Goal: Information Seeking & Learning: Learn about a topic

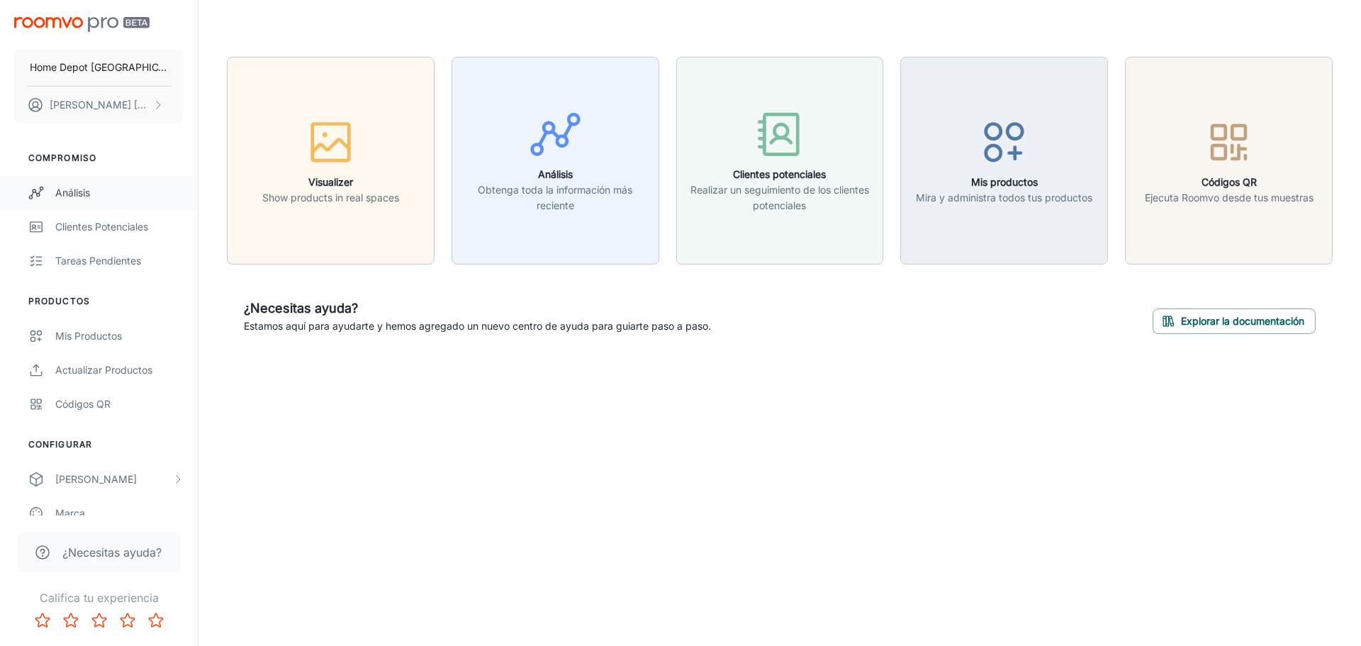
click at [84, 190] on div "Análisis" at bounding box center [119, 193] width 128 height 16
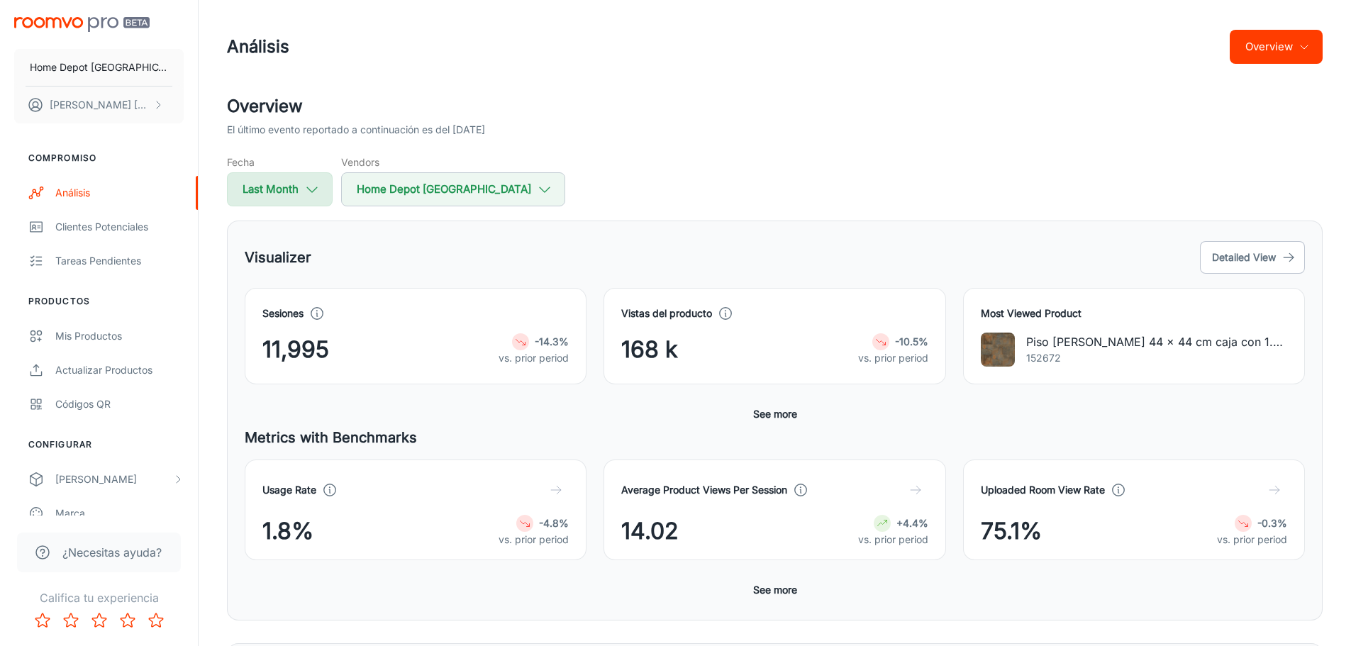
click at [310, 189] on icon "button" at bounding box center [312, 190] width 16 height 16
select select "7"
select select "2025"
select select "7"
select select "2025"
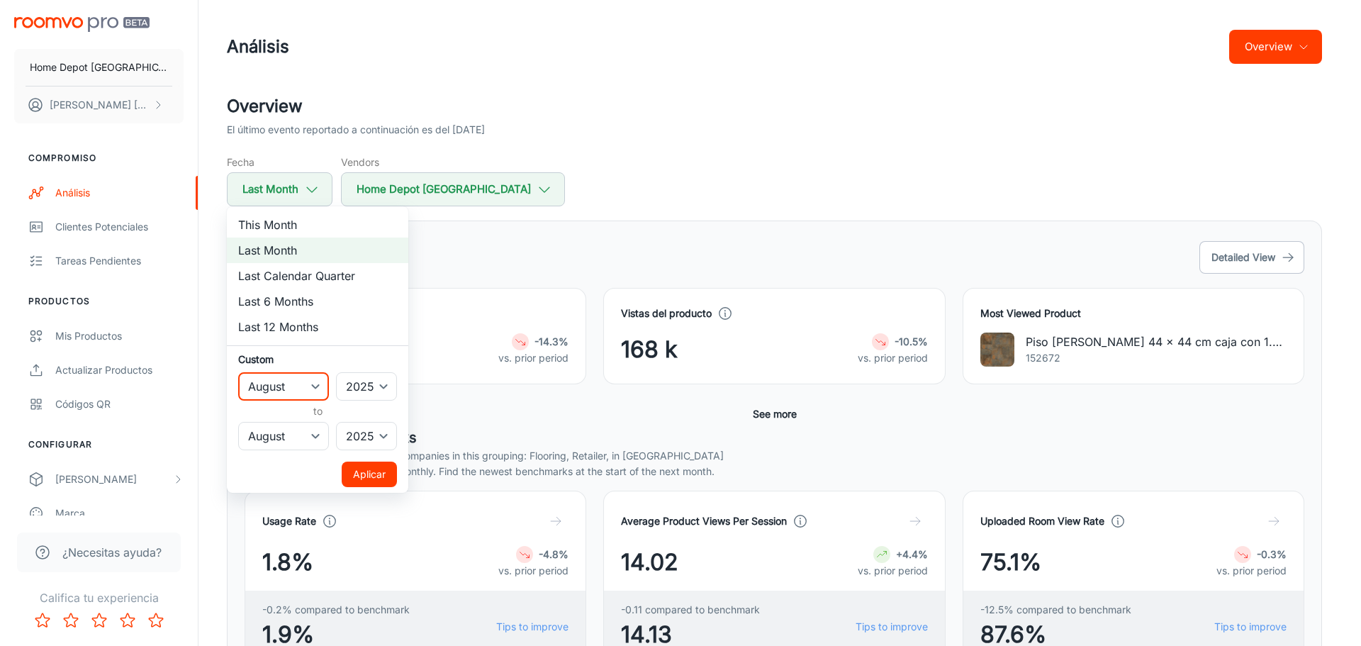
click at [314, 384] on select "January February March April May June July August September October November De…" at bounding box center [283, 386] width 91 height 28
select select "0"
click at [238, 372] on select "January February March April May June July August September October November De…" at bounding box center [283, 386] width 91 height 28
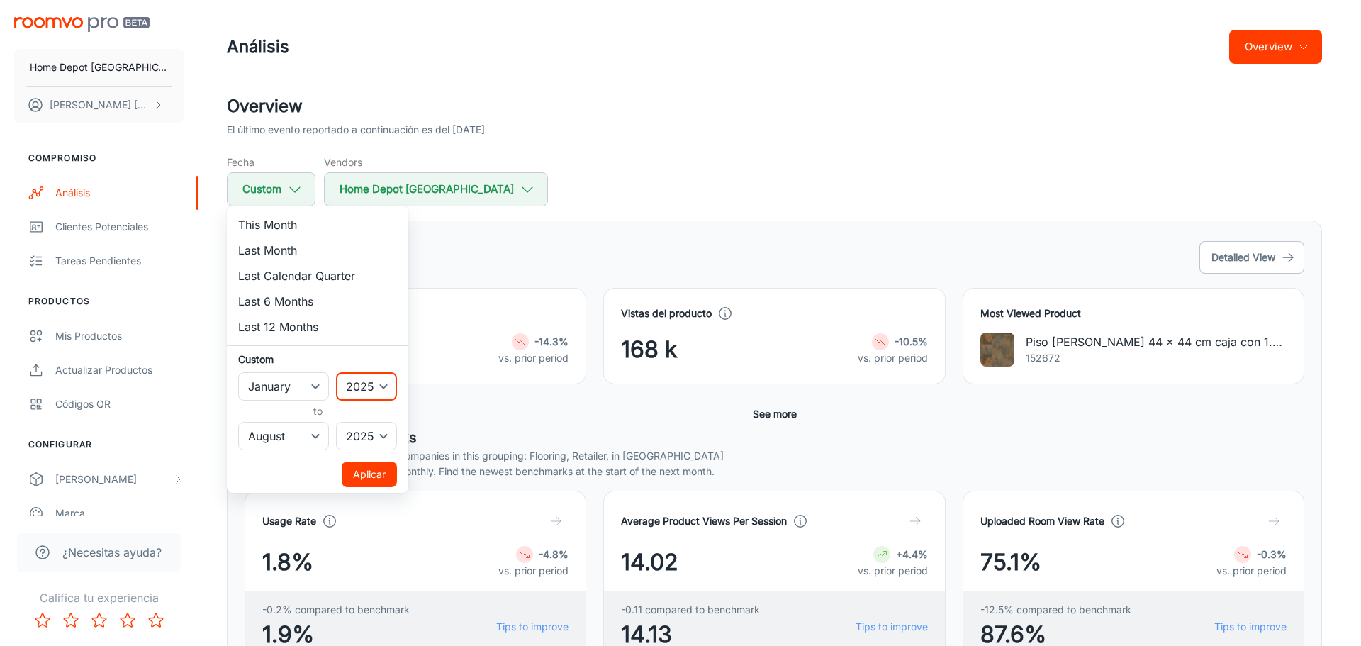
click at [373, 381] on select "2022 2023 2024 2025" at bounding box center [366, 386] width 61 height 28
select select "2022"
click at [337, 372] on select "2022 2023 2024 2025" at bounding box center [366, 386] width 61 height 28
click at [377, 463] on button "Aplicar" at bounding box center [369, 475] width 55 height 26
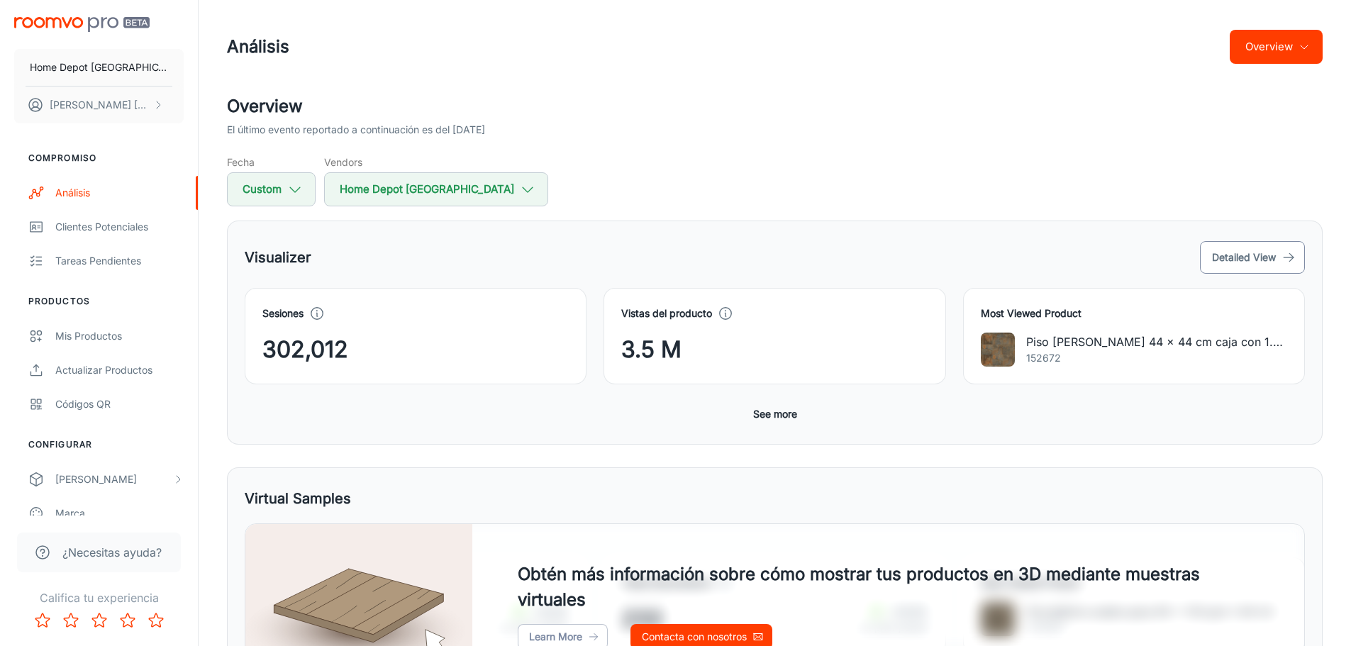
click at [1232, 260] on button "Detailed View" at bounding box center [1252, 257] width 105 height 33
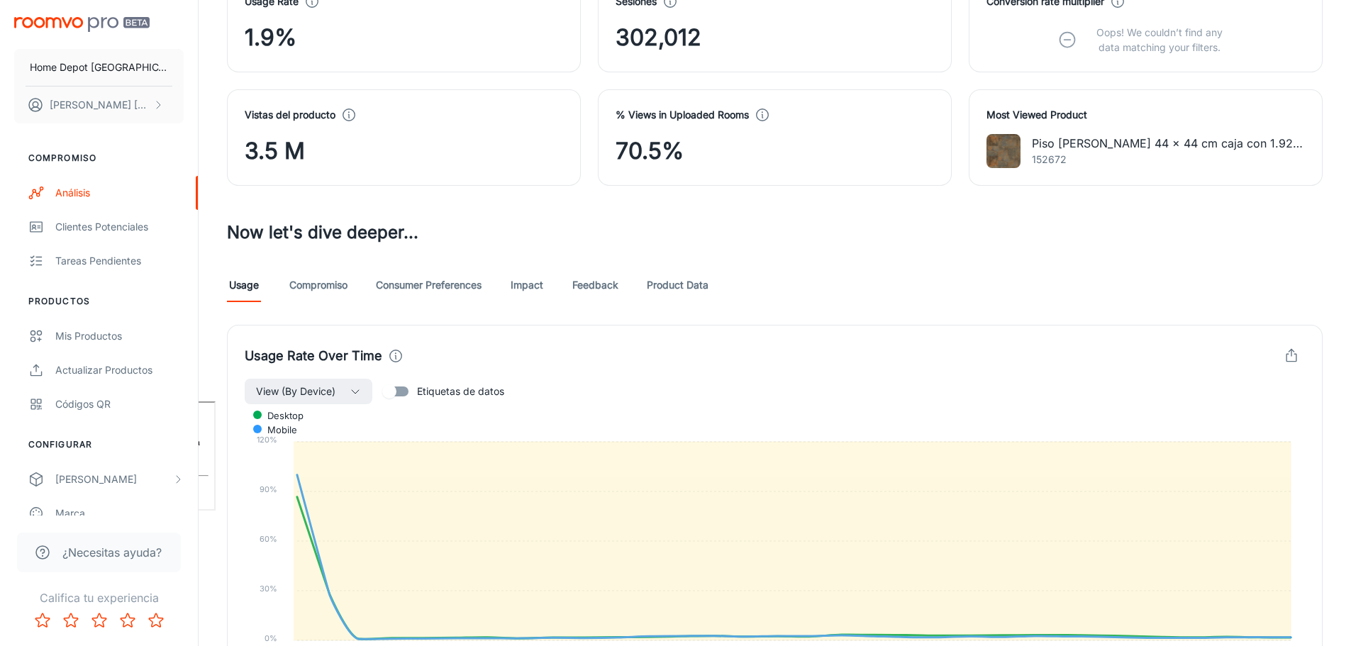
scroll to position [223, 0]
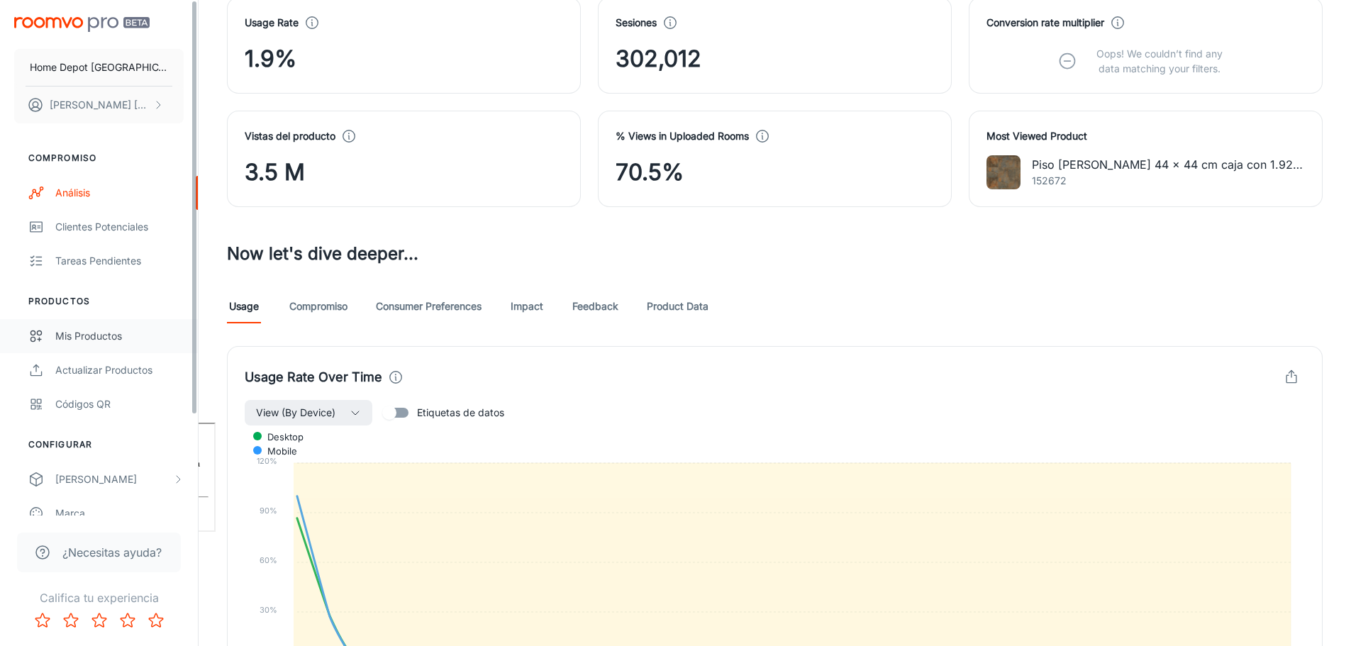
click at [105, 326] on link "Mis productos" at bounding box center [99, 336] width 198 height 34
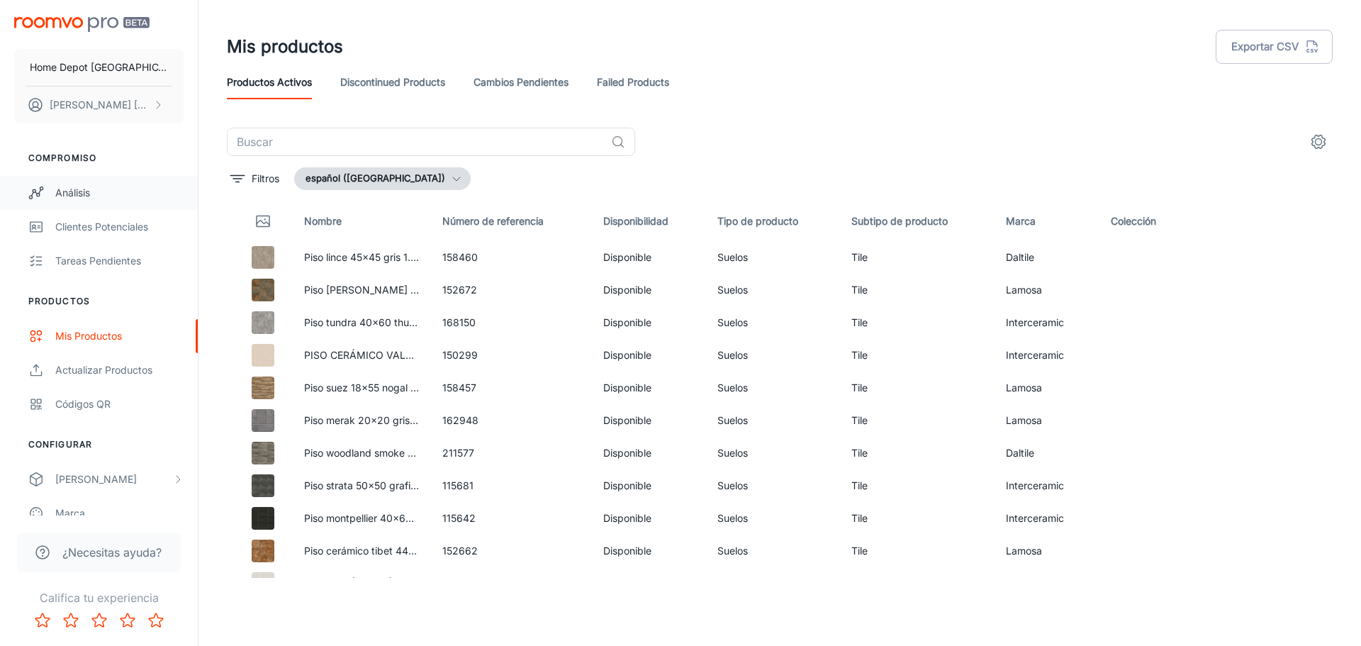
click at [93, 201] on link "Análisis" at bounding box center [99, 193] width 198 height 34
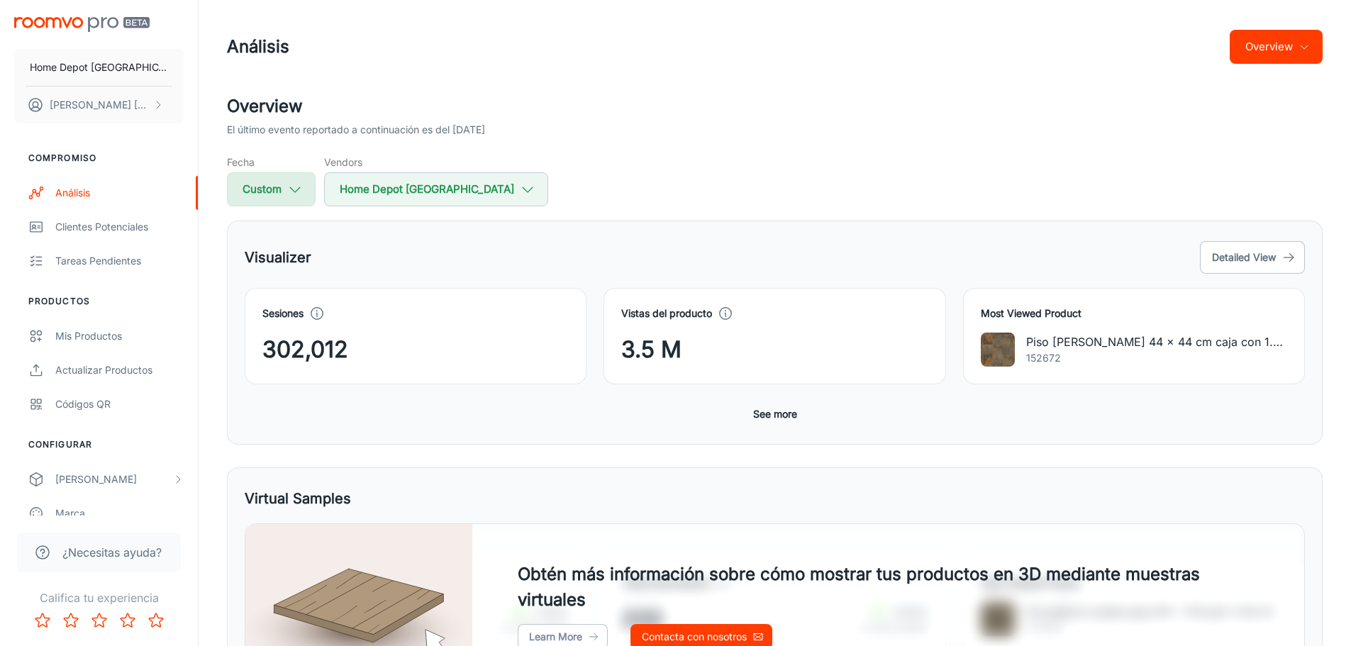
click at [279, 187] on button "Custom" at bounding box center [271, 189] width 89 height 34
select select "7"
select select "2025"
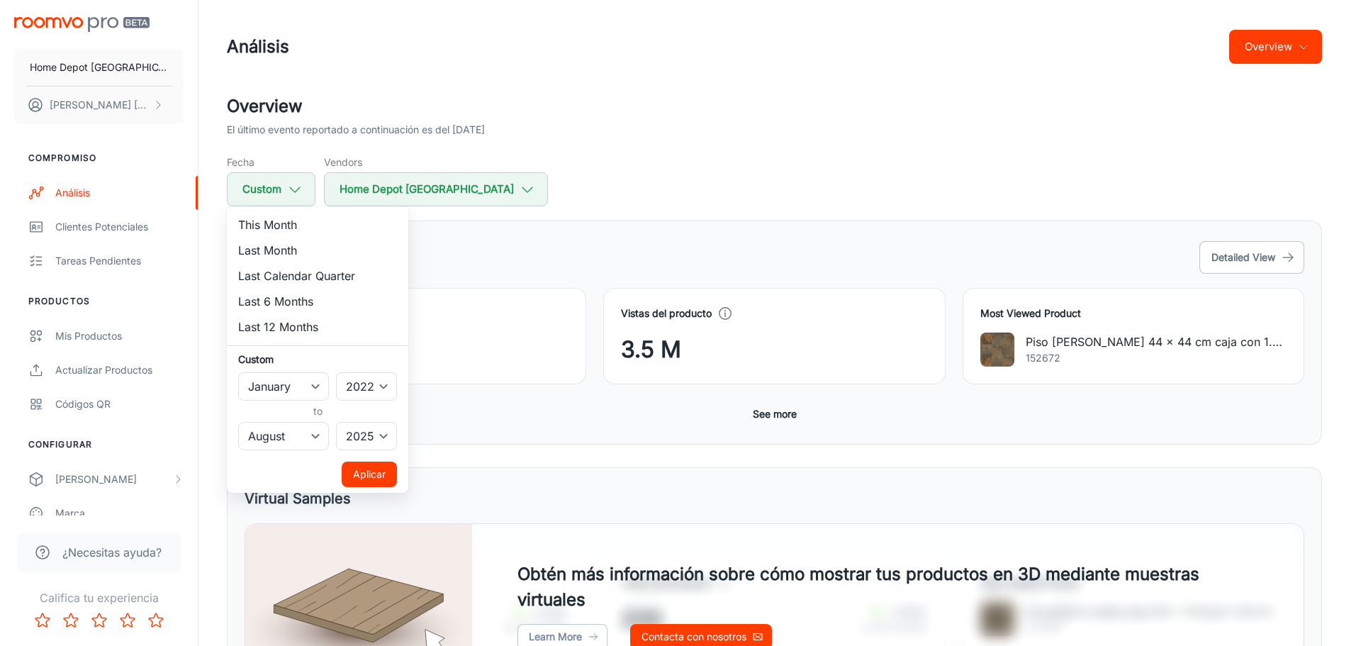
click at [526, 172] on div at bounding box center [680, 323] width 1361 height 646
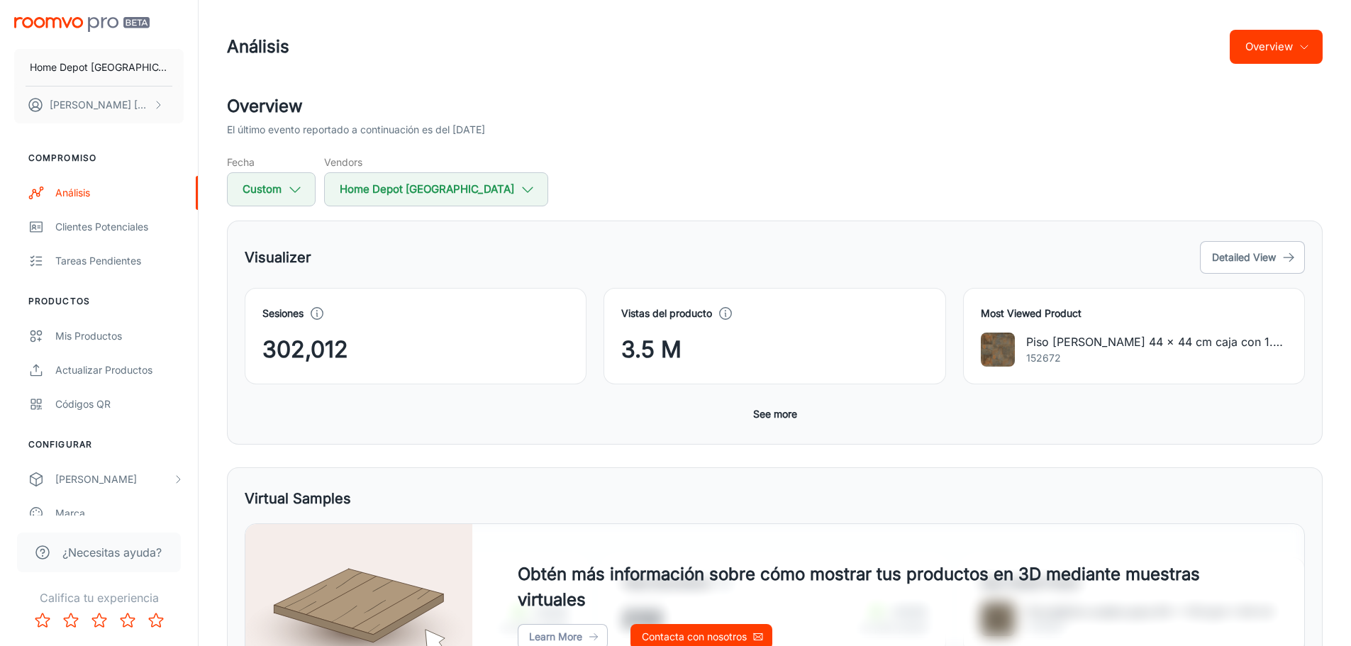
click at [782, 405] on button "See more" at bounding box center [774, 414] width 55 height 26
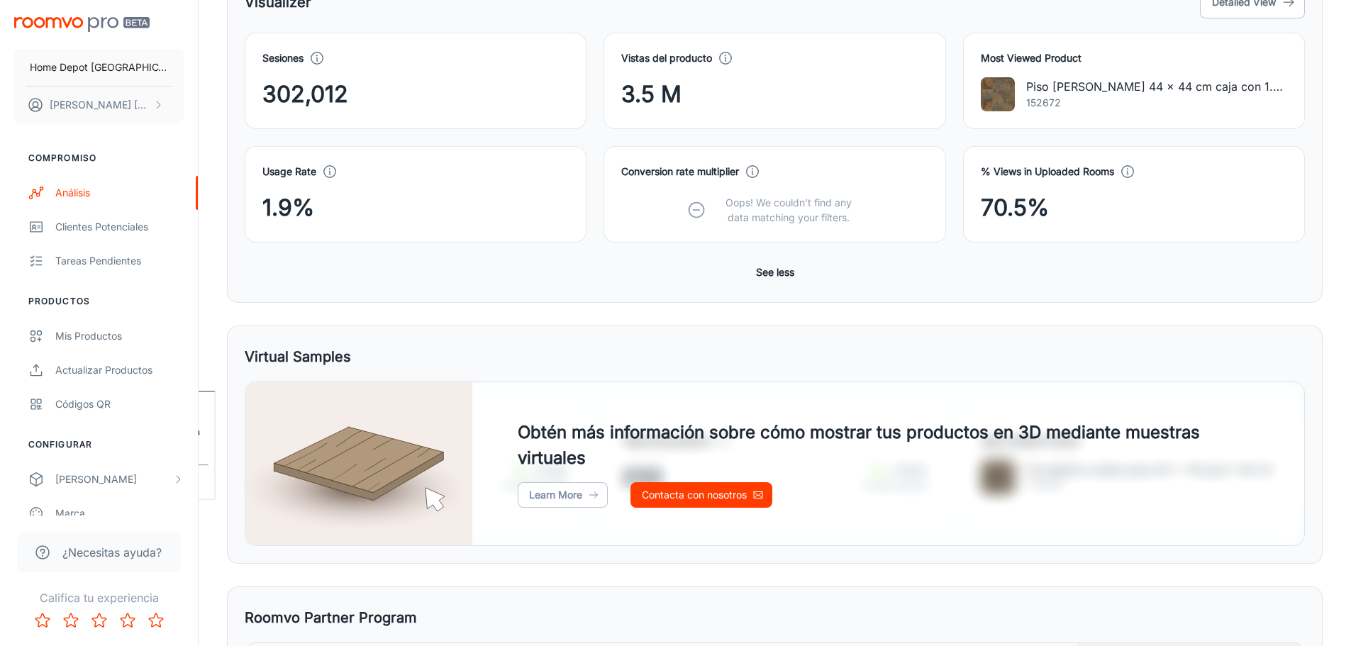
scroll to position [136, 0]
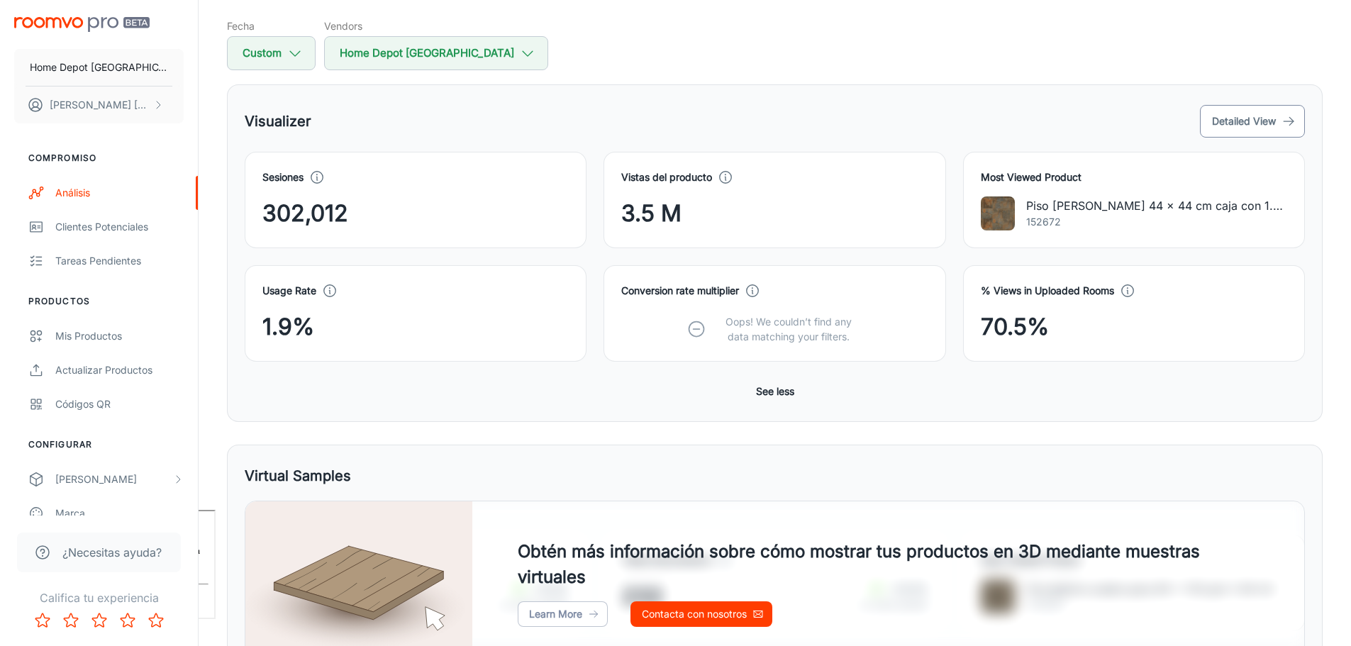
click at [1230, 118] on button "Detailed View" at bounding box center [1252, 121] width 105 height 33
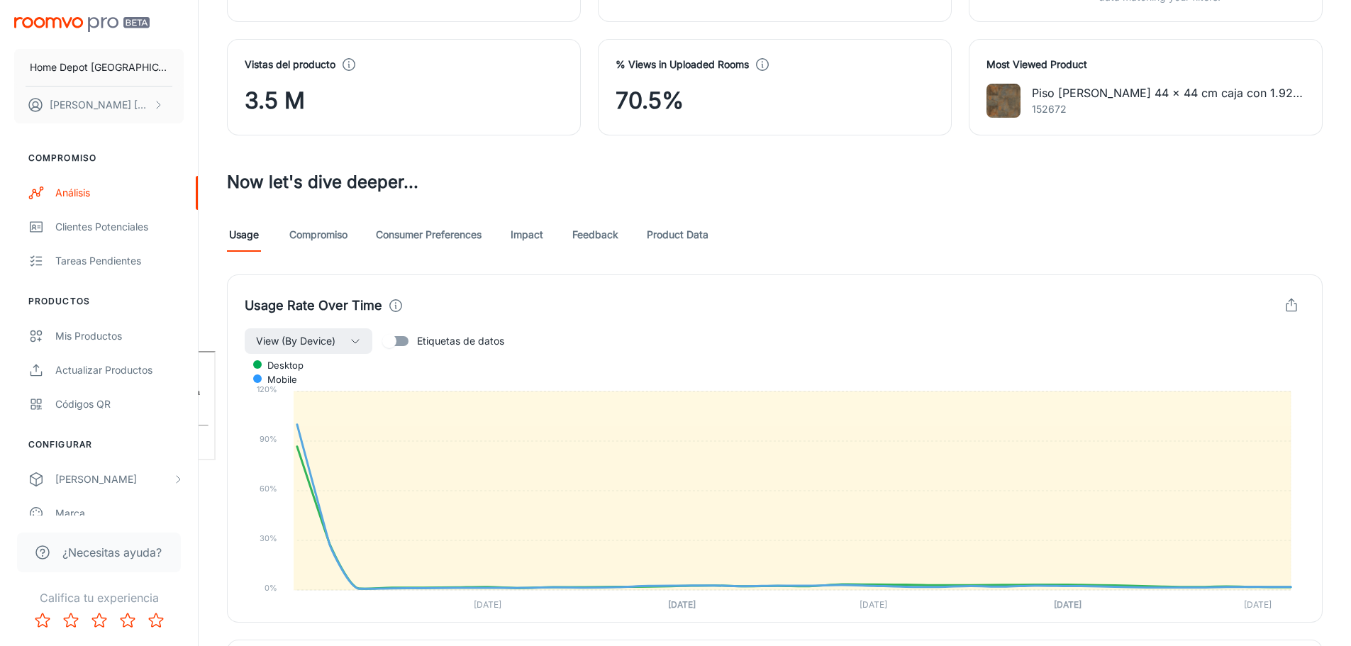
scroll to position [294, 0]
click at [328, 238] on link "Compromiso" at bounding box center [318, 235] width 58 height 34
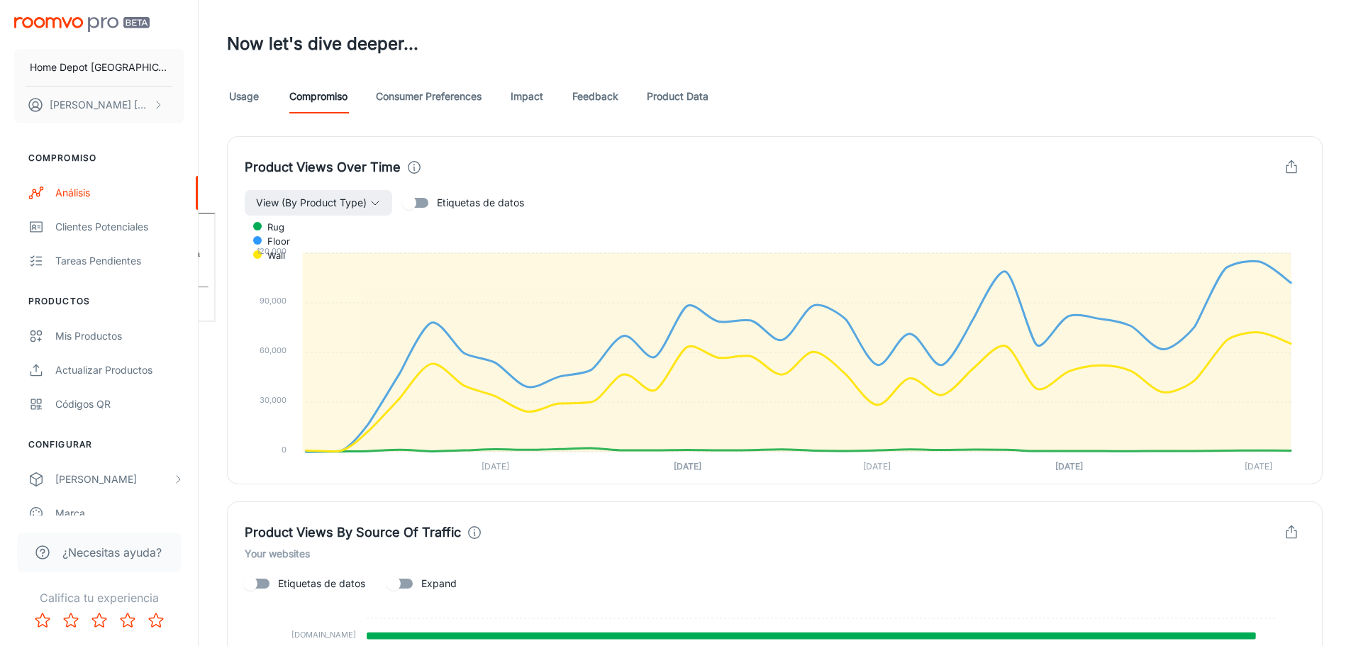
scroll to position [425, 0]
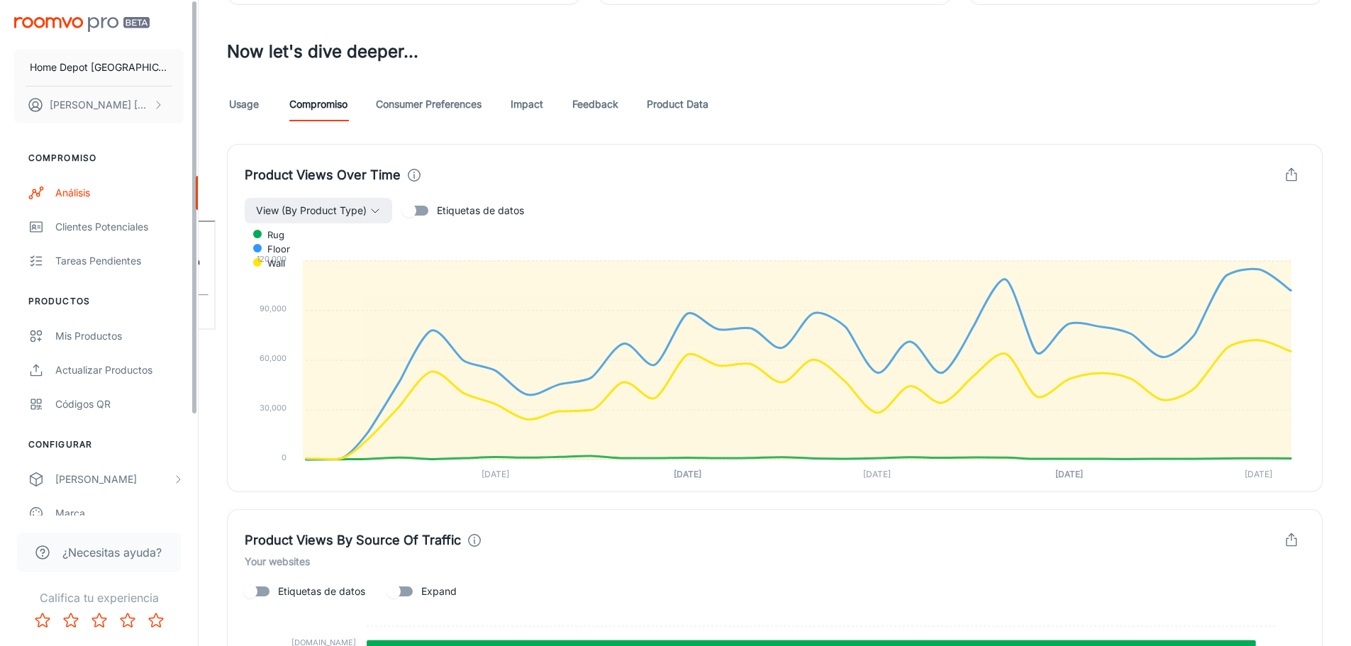
click at [236, 101] on link "Usage" at bounding box center [244, 104] width 34 height 34
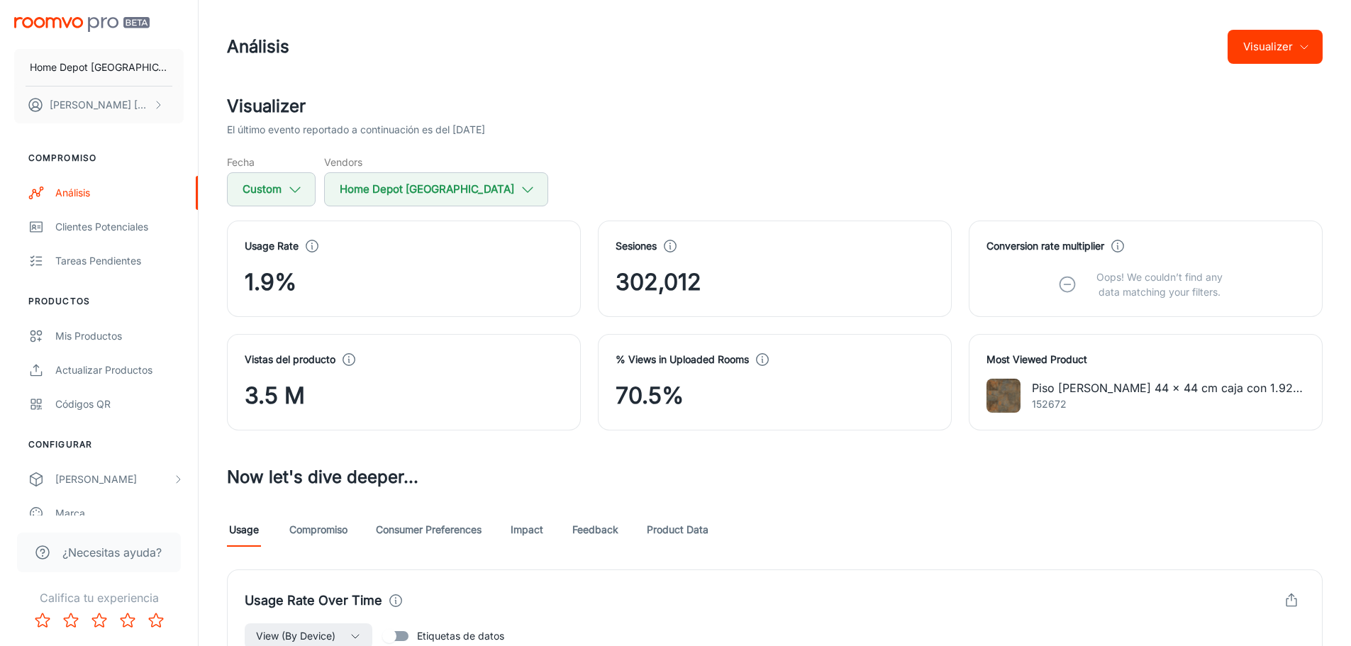
click at [688, 276] on span "302,012" at bounding box center [658, 282] width 86 height 34
copy span "302,012"
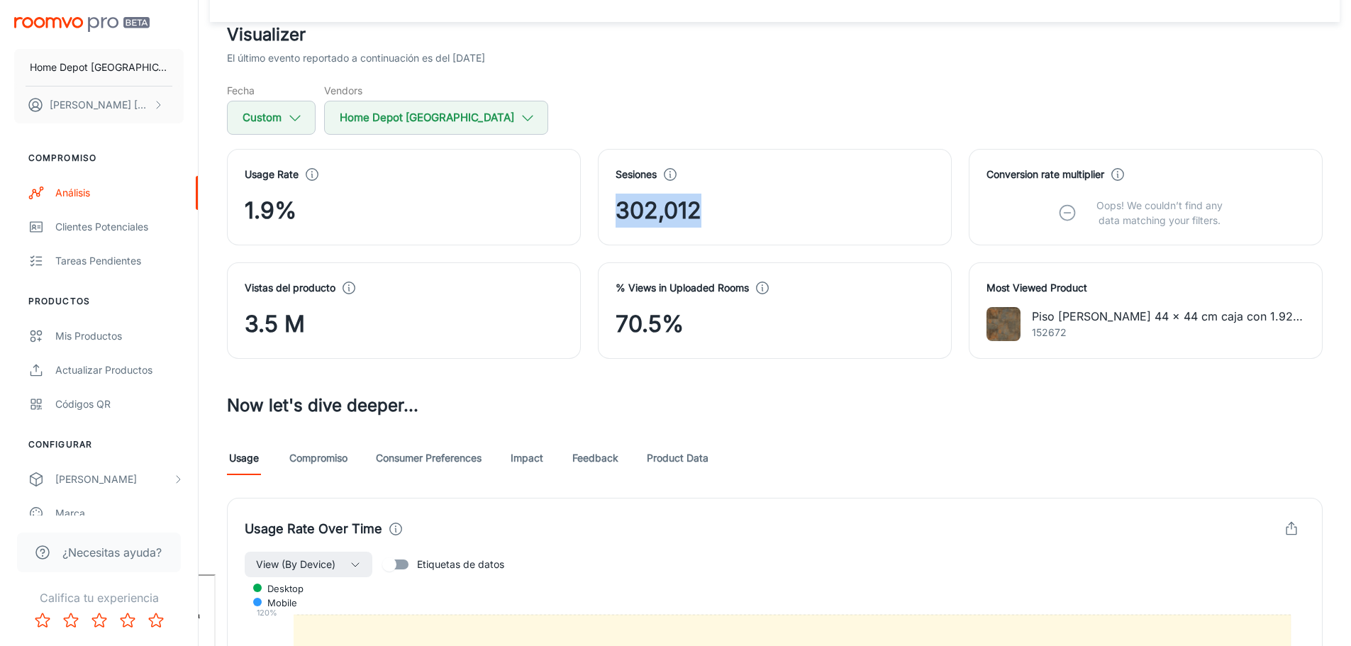
scroll to position [71, 0]
